Goal: Information Seeking & Learning: Learn about a topic

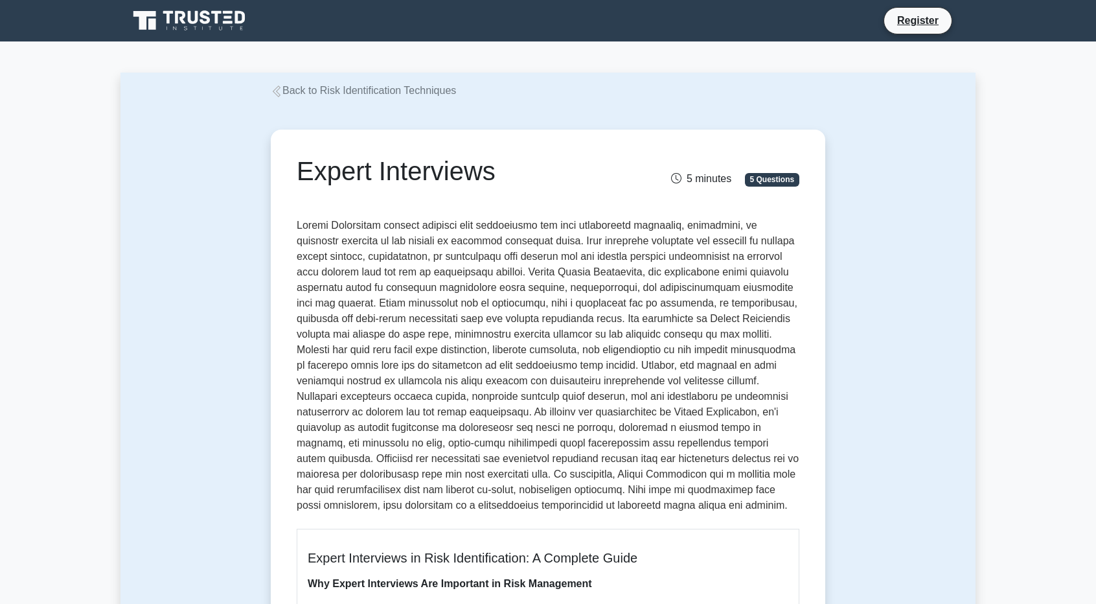
click at [275, 91] on icon at bounding box center [277, 92] width 12 height 12
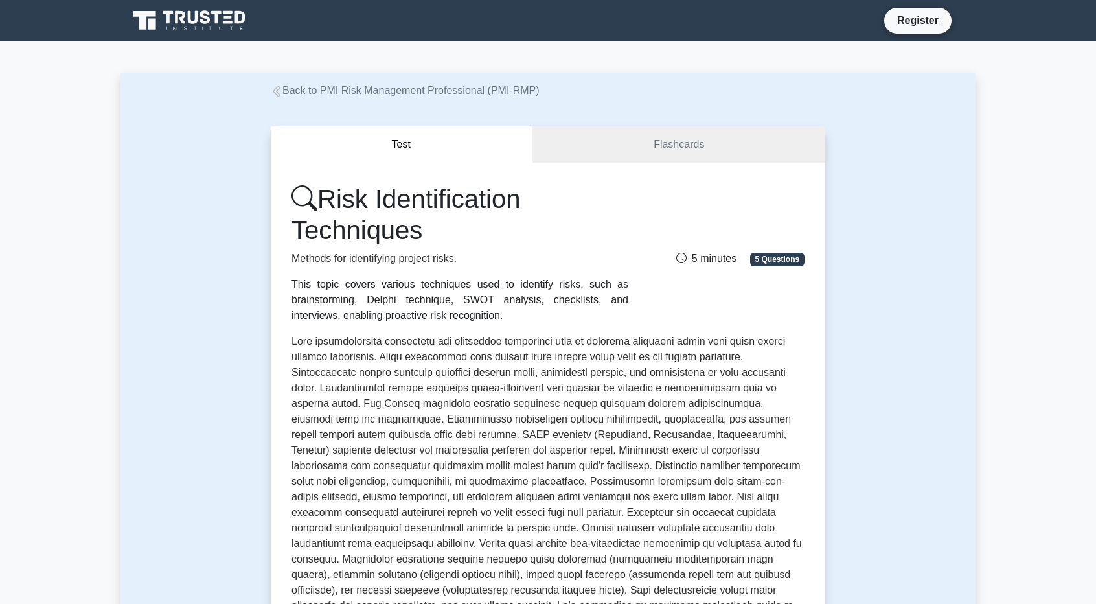
click at [580, 496] on p at bounding box center [548, 492] width 513 height 316
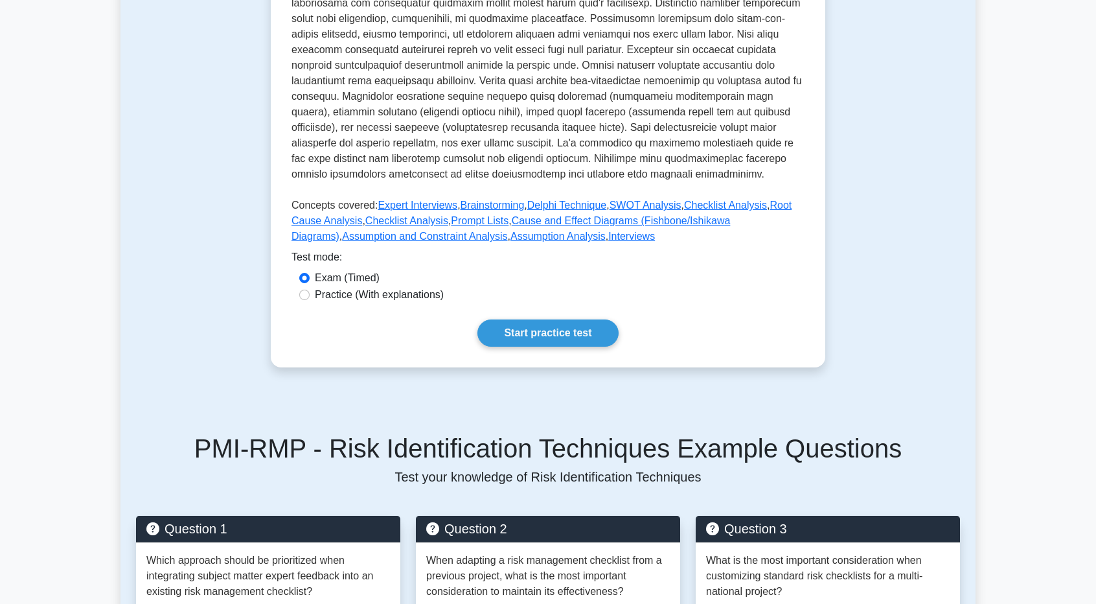
scroll to position [466, 0]
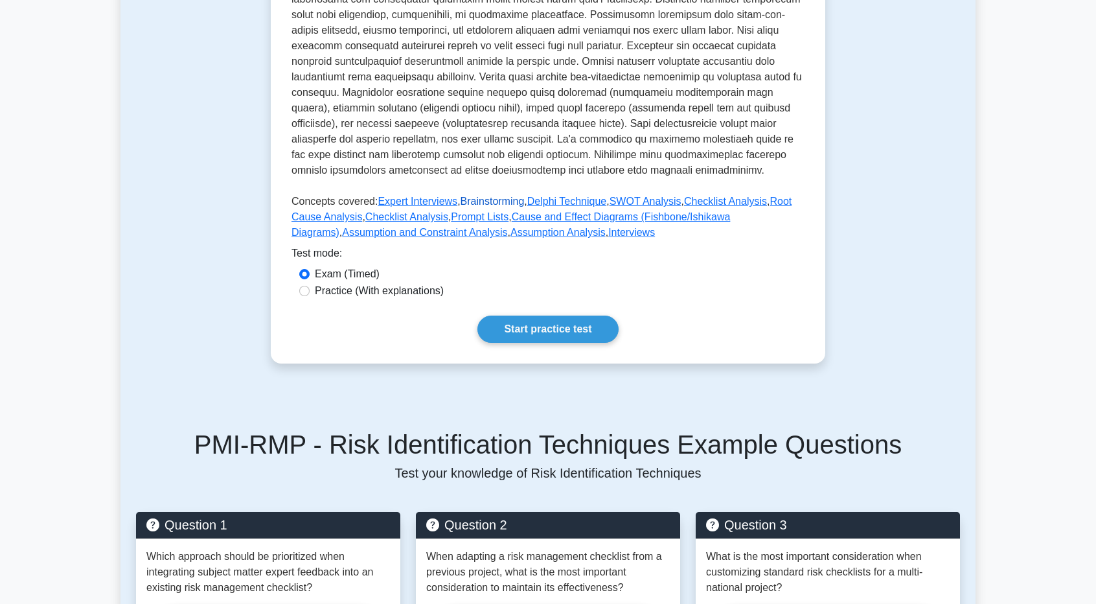
click at [504, 196] on link "Brainstorming" at bounding box center [493, 201] width 64 height 11
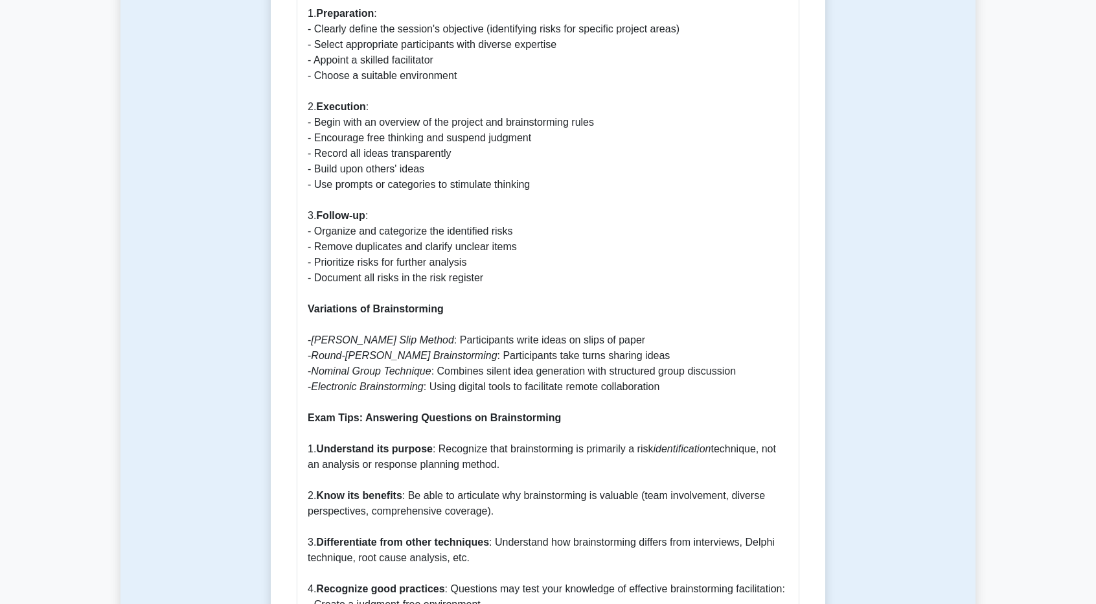
scroll to position [985, 0]
